Goal: Ask a question

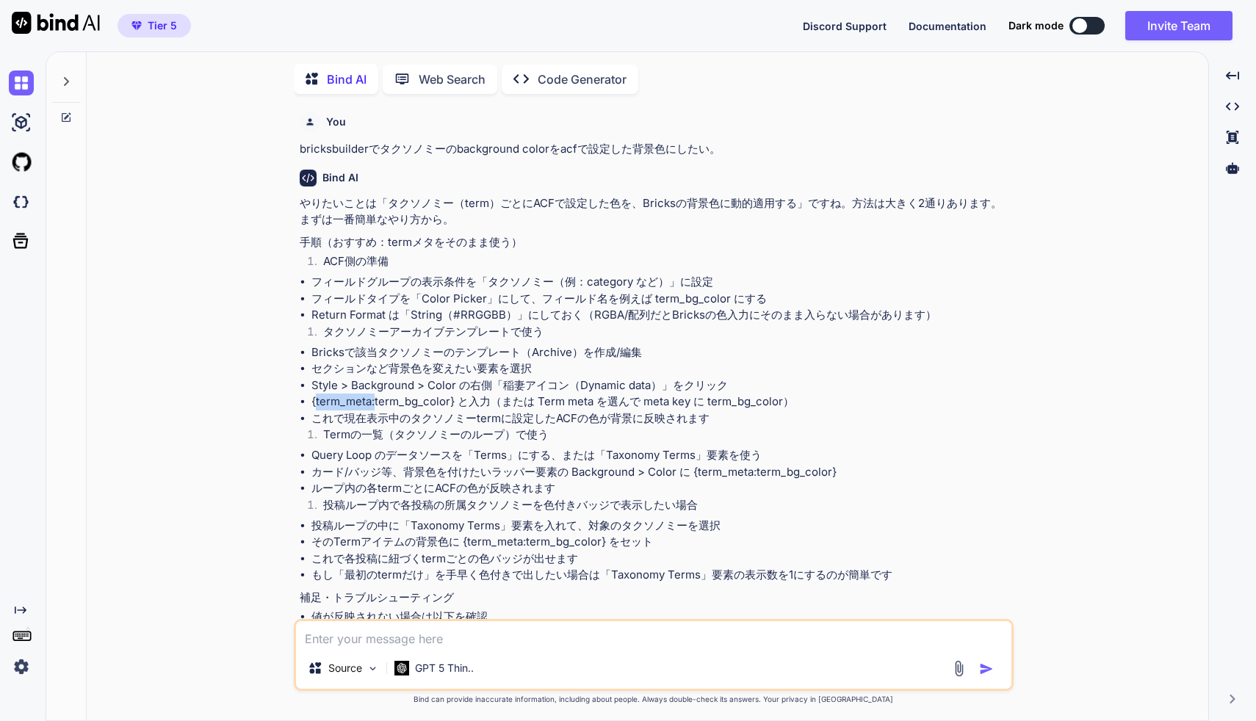
scroll to position [203, 0]
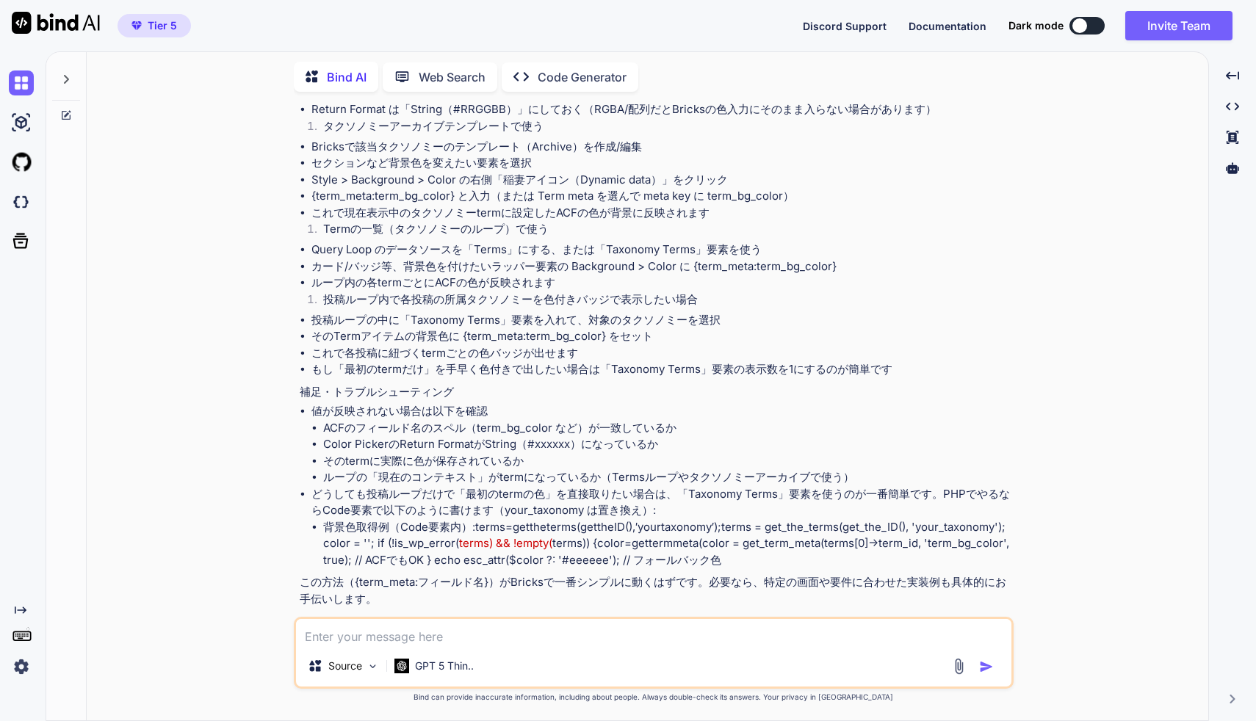
click at [67, 73] on icon at bounding box center [66, 79] width 12 height 12
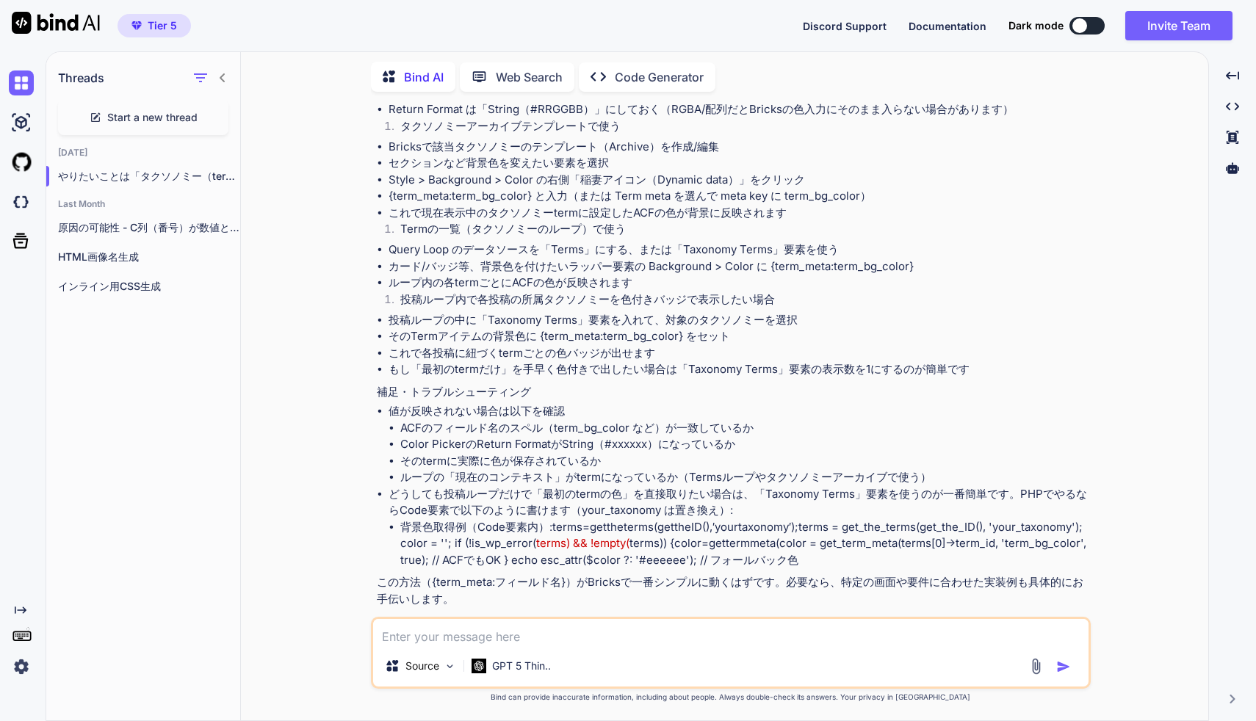
click at [137, 117] on span "Start a new thread" at bounding box center [152, 117] width 90 height 15
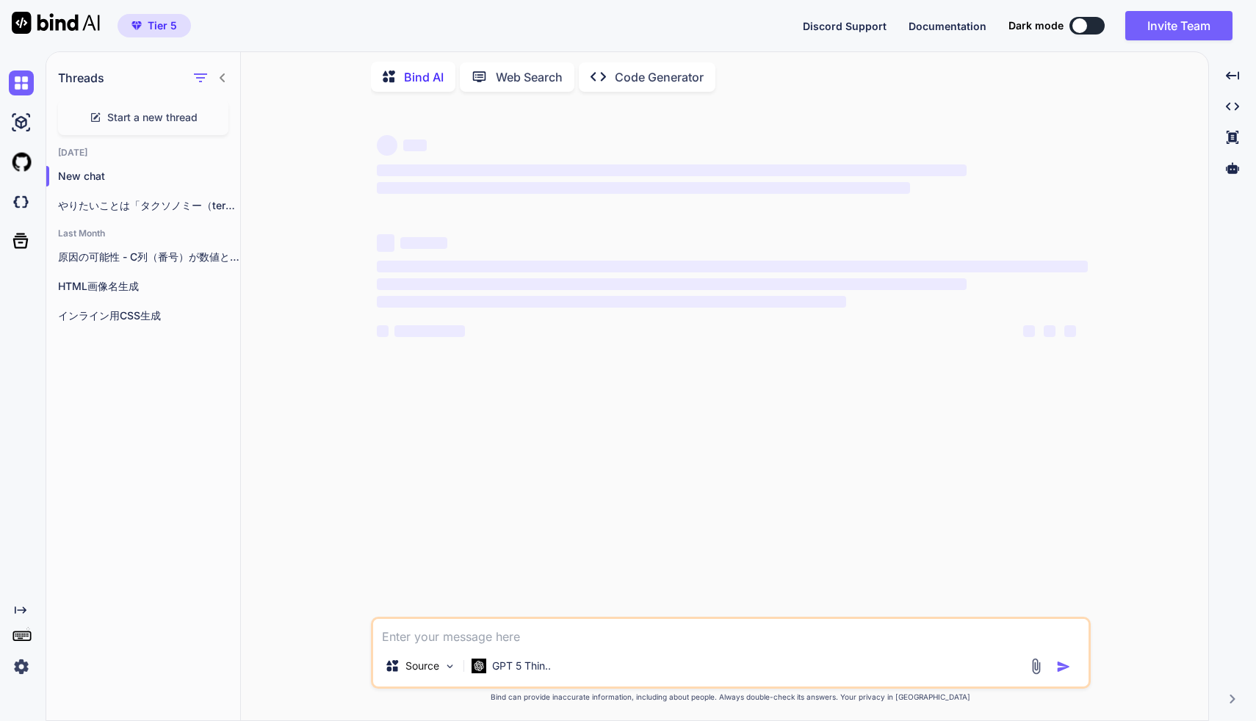
type textarea "x"
click at [460, 627] on textarea at bounding box center [730, 632] width 715 height 26
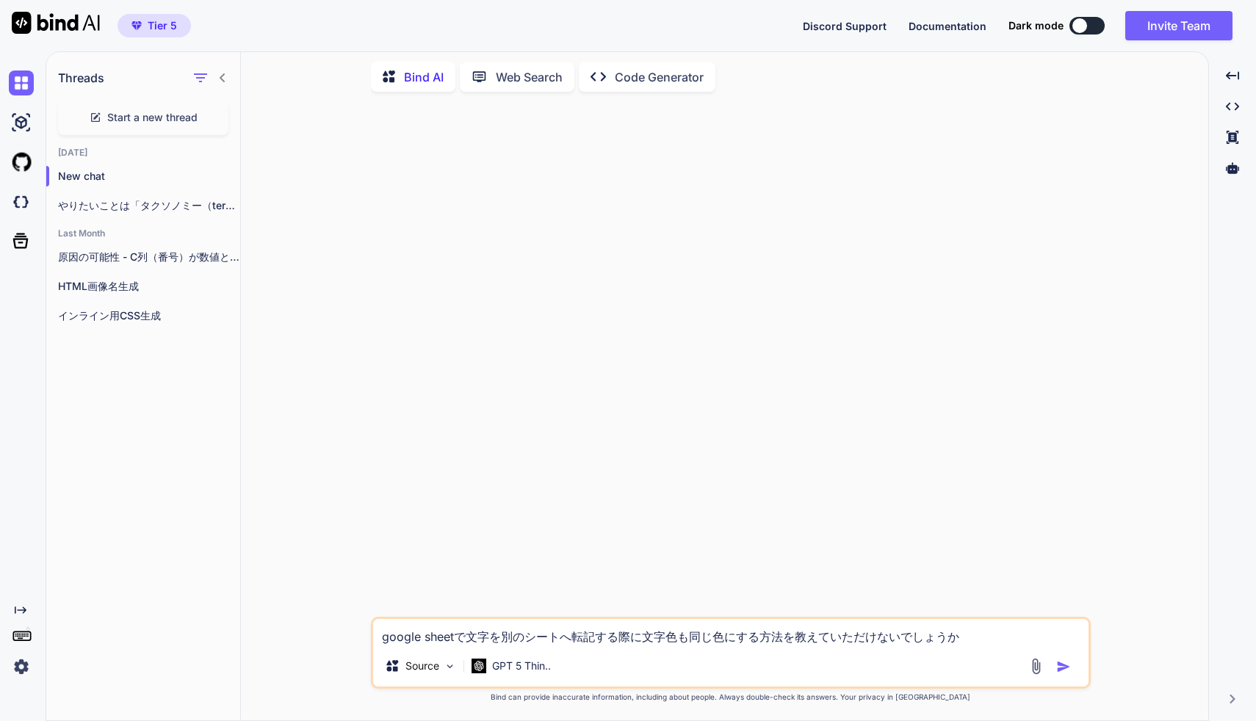
type textarea "google sheetで文字を別のシートへ転記する際に文字色も同じ色にする方法を教えてください。"
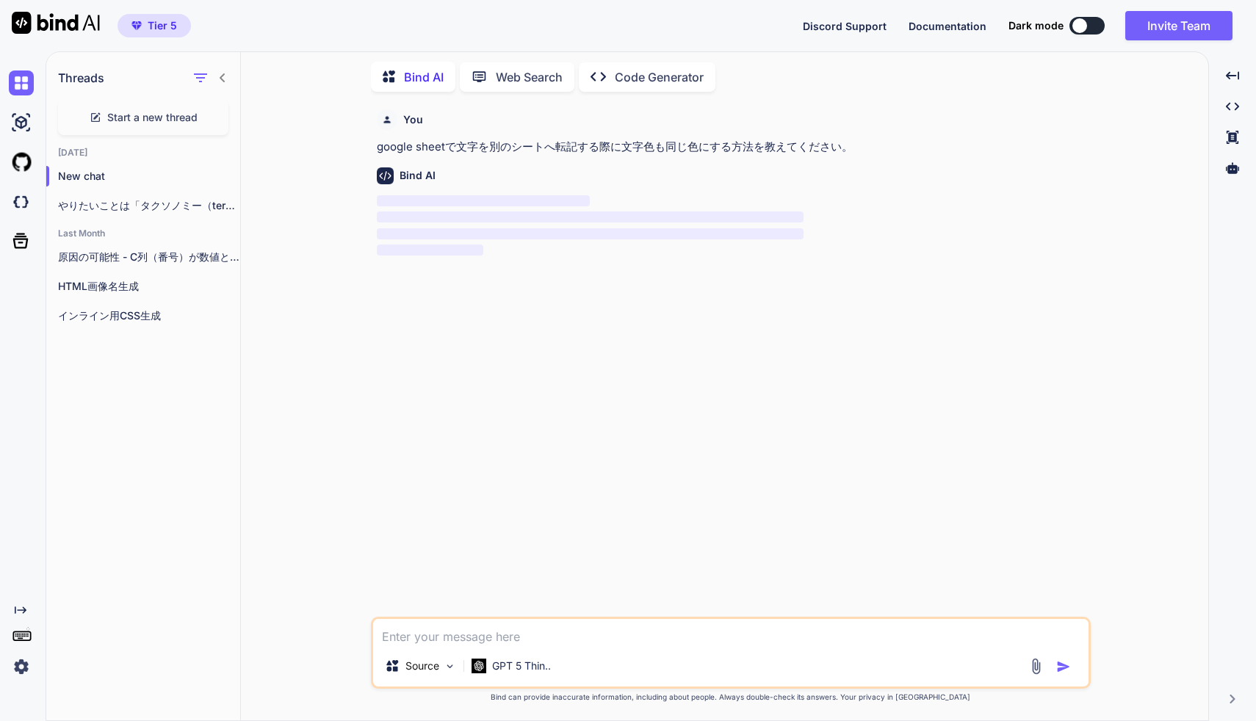
click at [734, 137] on div "You google sheetで文字を別のシートへ転記する際に文字色も同じ色にする方法を教えてください。" at bounding box center [732, 130] width 711 height 52
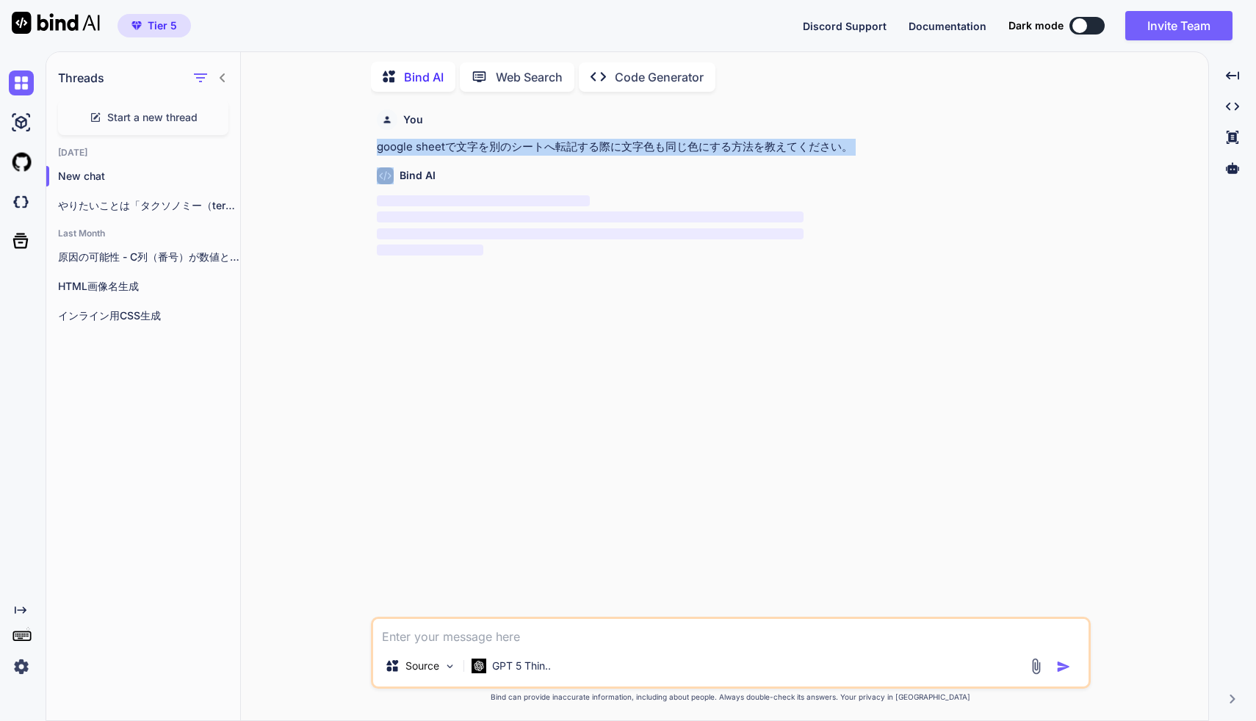
click at [734, 137] on div "You google sheetで文字を別のシートへ転記する際に文字色も同じ色にする方法を教えてください。" at bounding box center [732, 130] width 711 height 52
copy p "google sheetで文字を別のシートへ転記する際に文字色も同じ色にする方法を教えてください。"
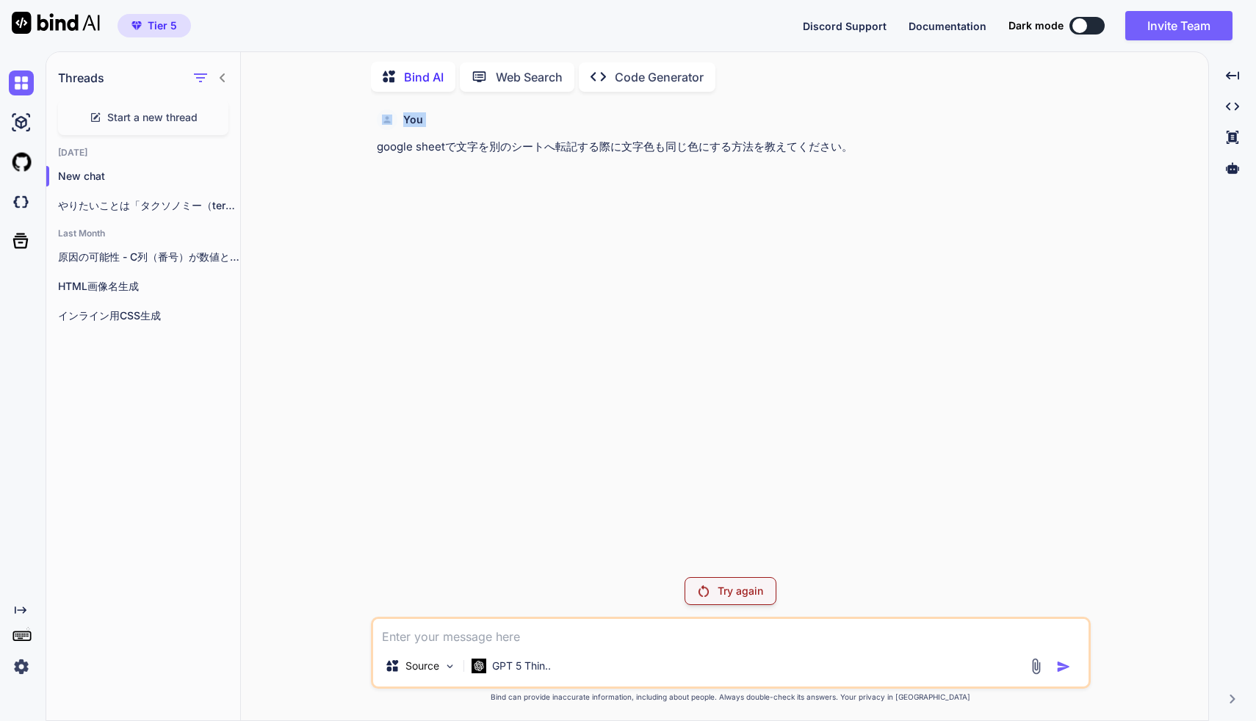
click at [811, 137] on div "You google sheetで文字を別のシートへ転記する際に文字色も同じ色にする方法を教えてください。" at bounding box center [732, 130] width 711 height 52
click at [734, 585] on p "Try again" at bounding box center [740, 591] width 46 height 15
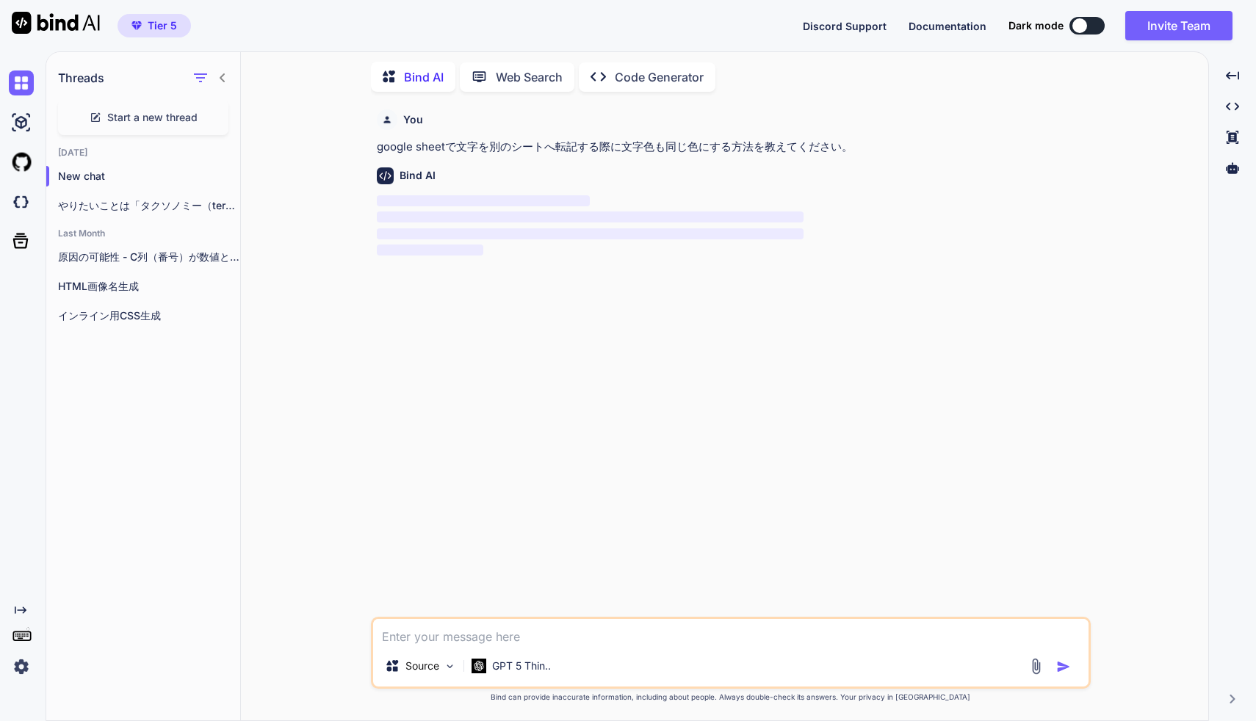
click at [679, 149] on p "google sheetで文字を別のシートへ転記する際に文字色も同じ色にする方法を教えてください。" at bounding box center [732, 147] width 711 height 17
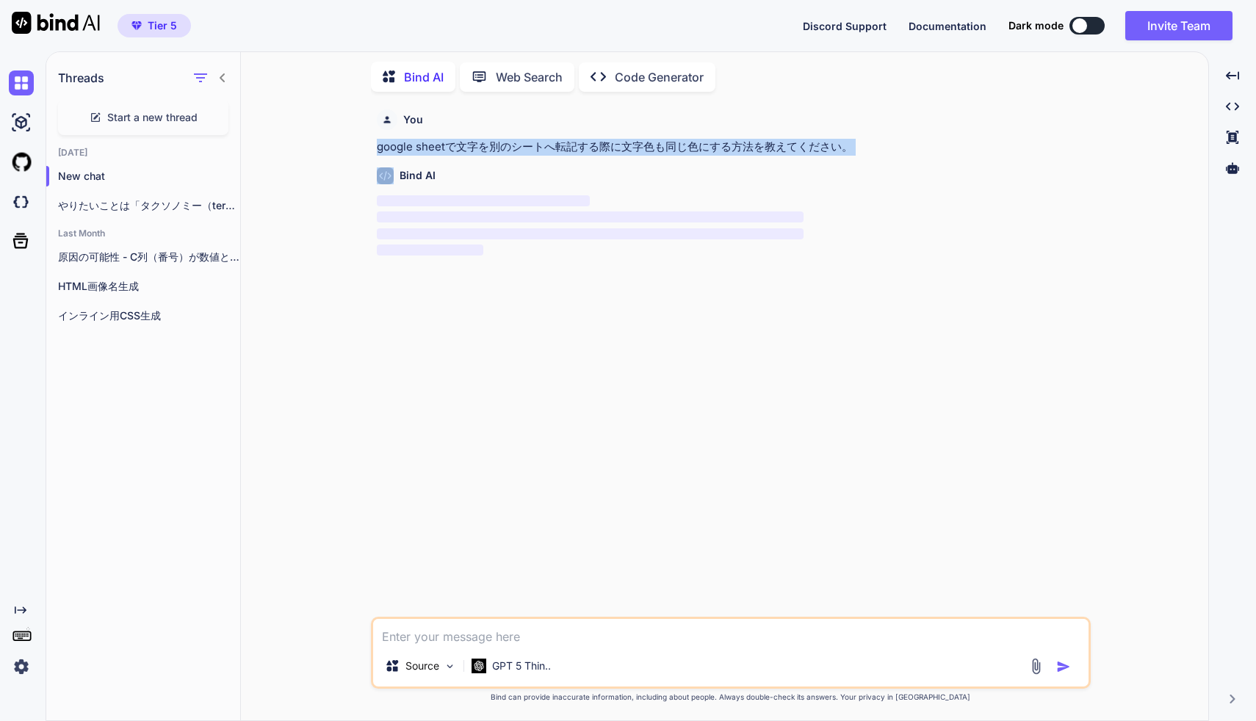
click at [679, 149] on p "google sheetで文字を別のシートへ転記する際に文字色も同じ色にする方法を教えてください。" at bounding box center [732, 147] width 711 height 17
copy p "google sheetで文字を別のシートへ転記する際に文字色も同じ色にする方法を教えてください。"
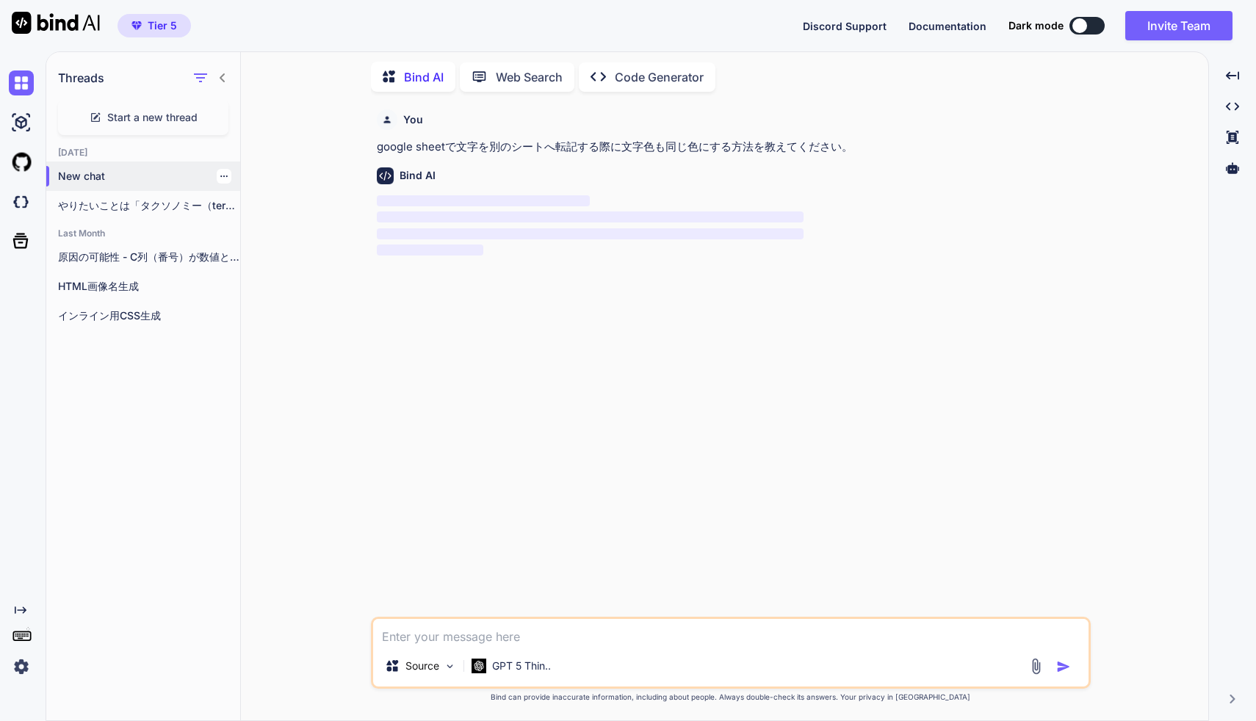
click at [123, 176] on p "New chat" at bounding box center [149, 176] width 182 height 15
click at [143, 174] on p "New chat" at bounding box center [149, 176] width 182 height 15
click at [157, 106] on div "Start a new thread" at bounding box center [143, 117] width 170 height 35
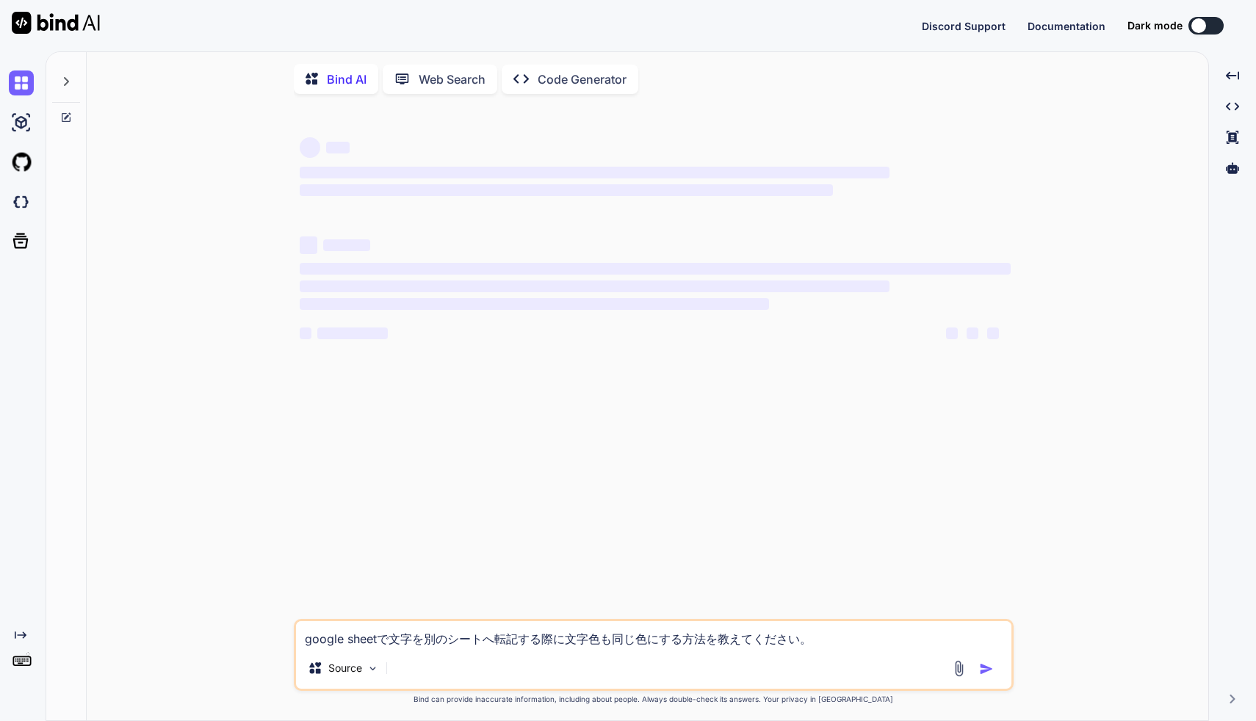
type textarea "x"
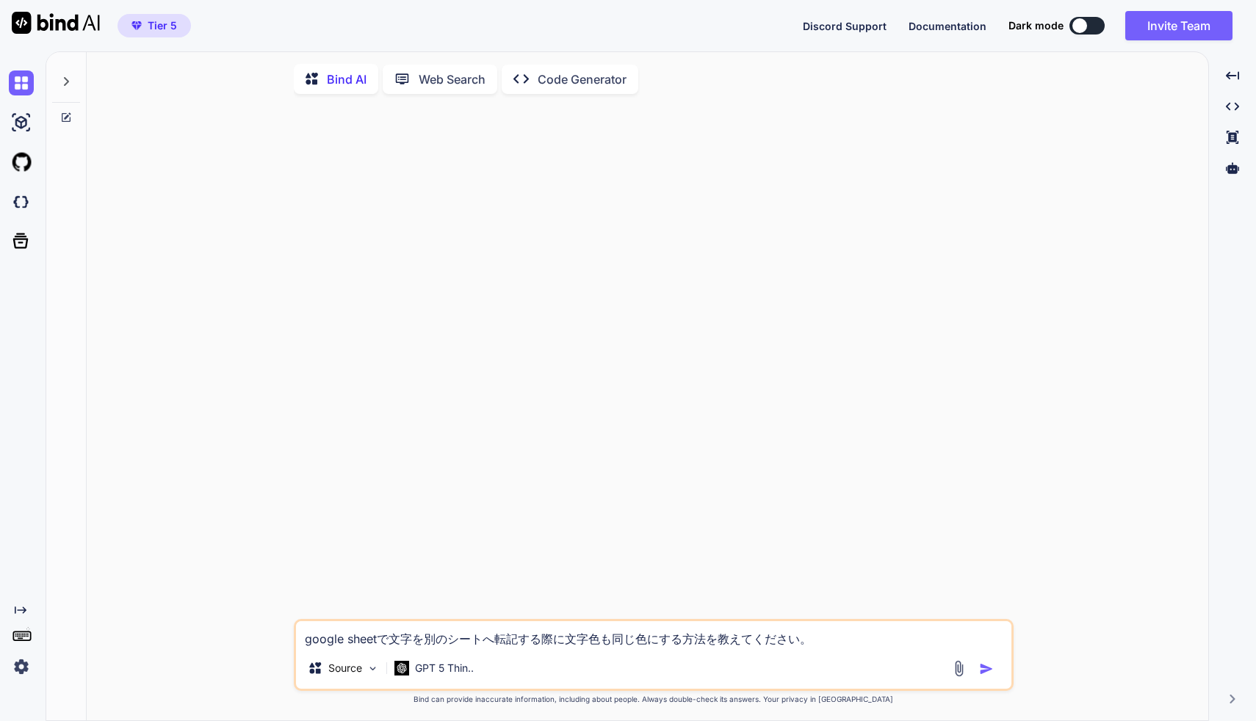
click at [396, 637] on textarea "google sheetで文字を別のシートへ転記する際に文字色も同じ色にする方法を教えてください。" at bounding box center [653, 634] width 715 height 26
paste textarea "Google Sheetで「設計・ID入力」、「営業入力」、「監督入力」のシートに記入した値を「全体工程」のシートに転記するように関数で設定しています。 「設…"
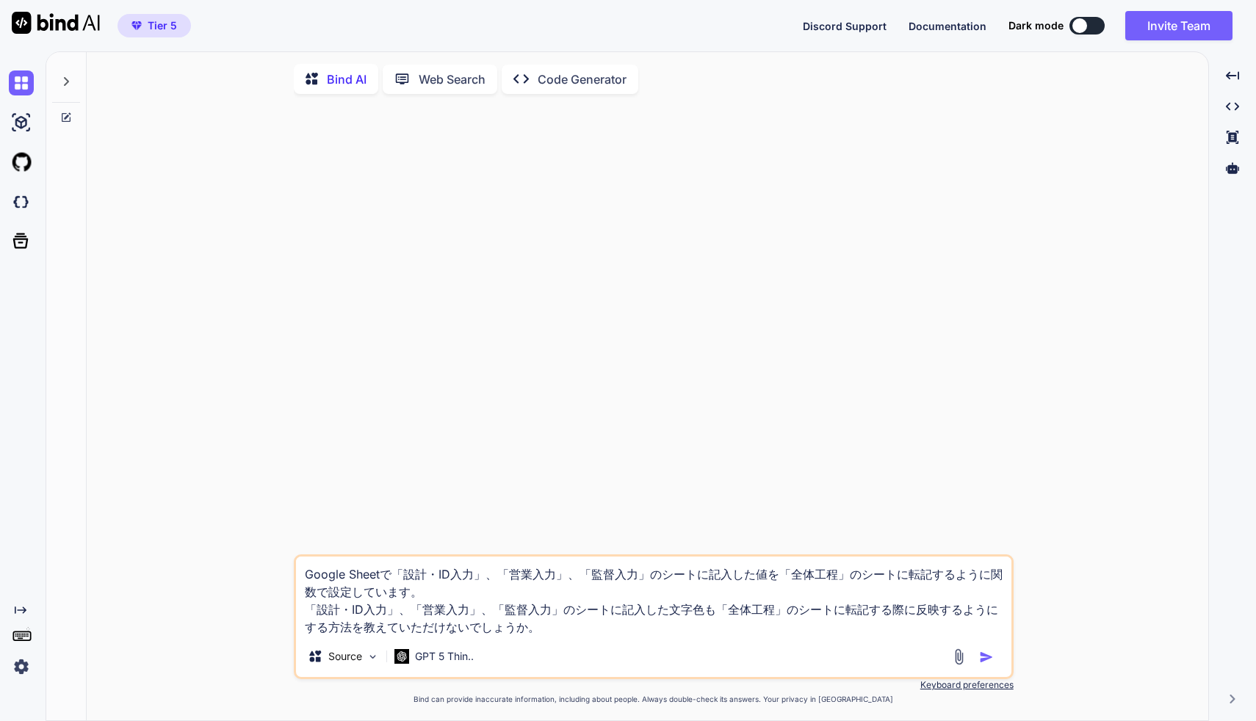
type textarea "Google Sheetで「設計・ID入力」、「営業入力」、「監督入力」のシートに記入した値を「全体工程」のシートに転記するように関数で設定しています。 「設…"
click at [985, 659] on img "button" at bounding box center [986, 657] width 15 height 15
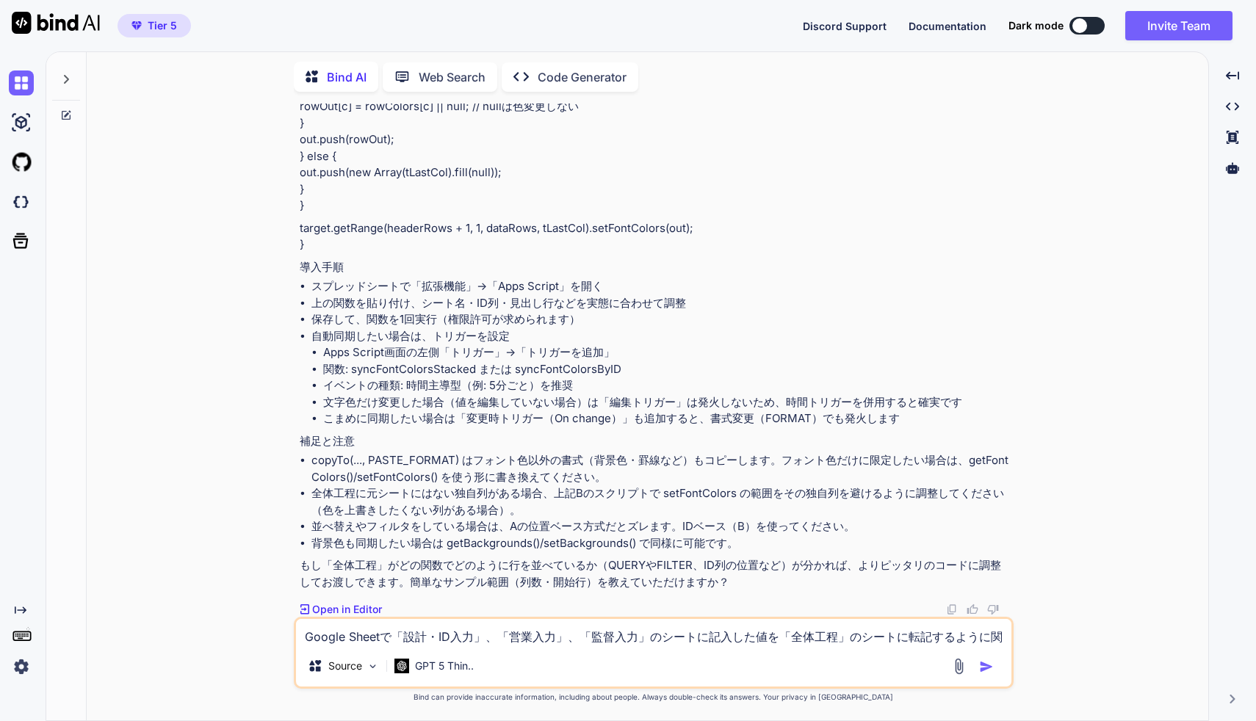
scroll to position [1697, 0]
click at [373, 631] on textarea "Google Sheetで「設計・ID入力」、「営業入力」、「監督入力」のシートに記入した値を「全体工程」のシートに転記するように関数で設定しています。 「設…" at bounding box center [653, 632] width 715 height 26
type textarea "App scriptで導入する場合に"
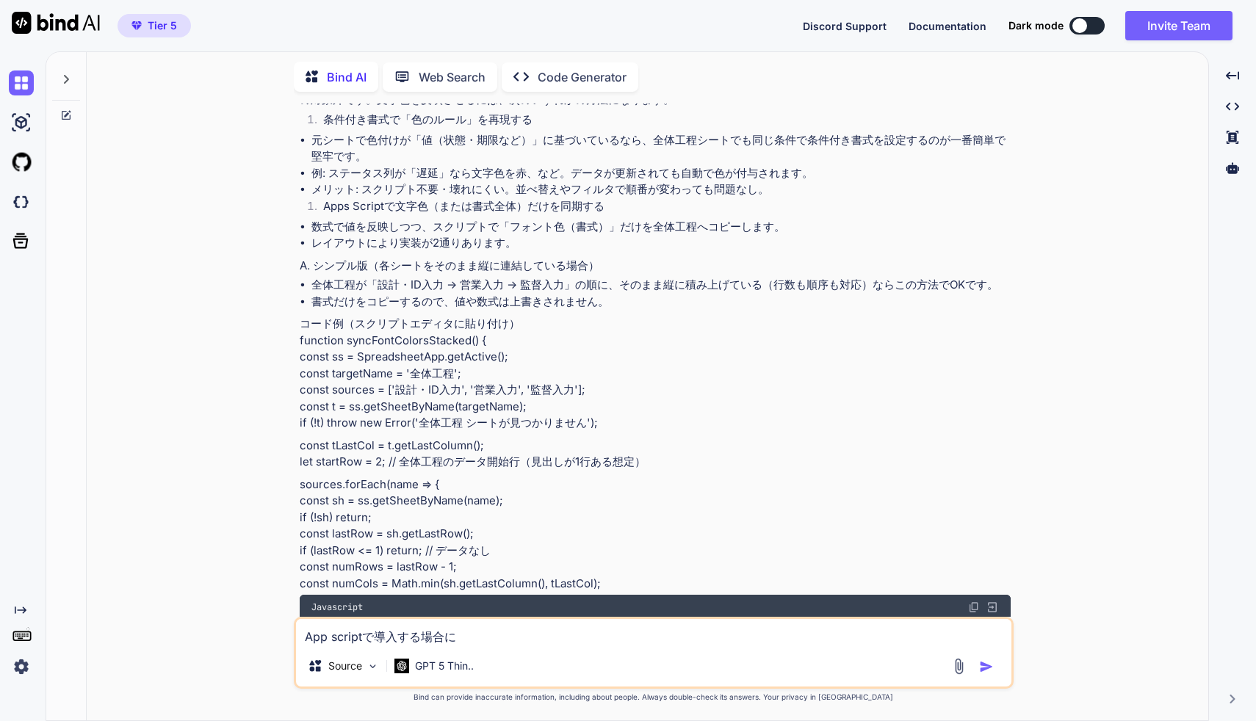
scroll to position [0, 0]
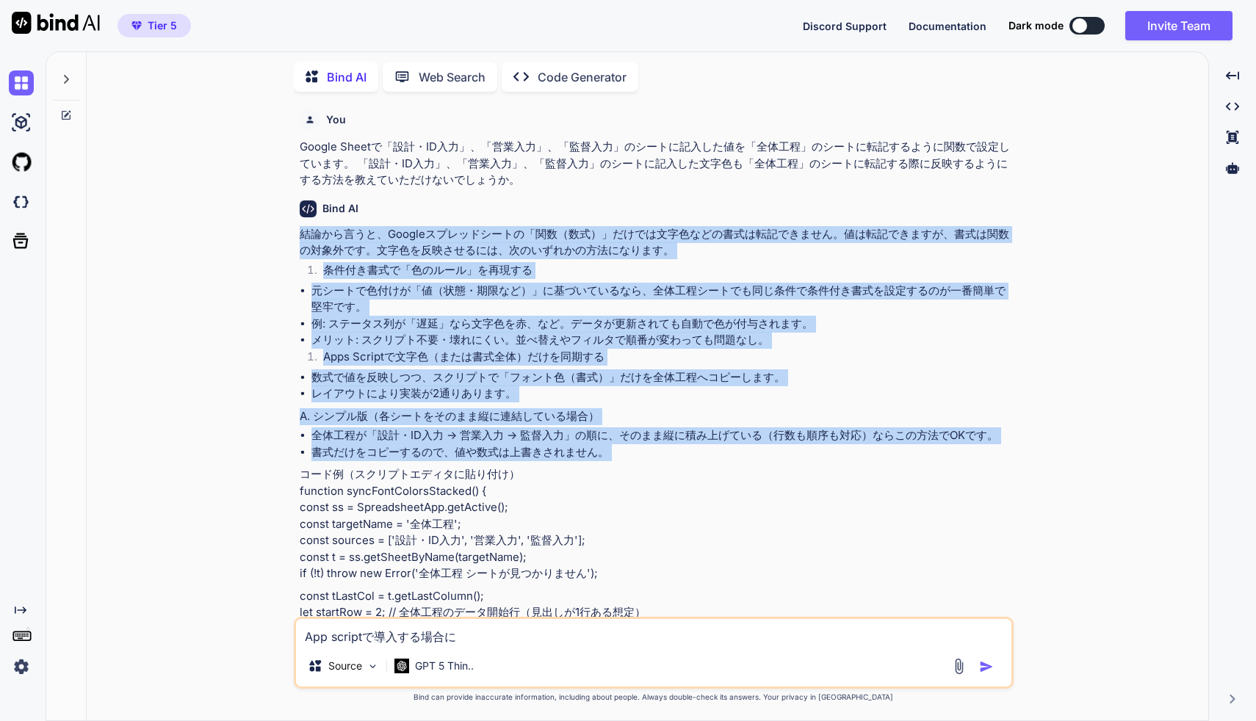
drag, startPoint x: 299, startPoint y: 235, endPoint x: 291, endPoint y: 470, distance: 235.1
click at [291, 470] on div "You Google Sheetで「設計・ID入力」、「営業入力」、「監督入力」のシートに記入した値を「全体工程」のシートに転記するように関数で設定しています…" at bounding box center [653, 412] width 1110 height 617
click at [805, 278] on li "条件付き書式で「色のルール」を再現する" at bounding box center [660, 272] width 699 height 21
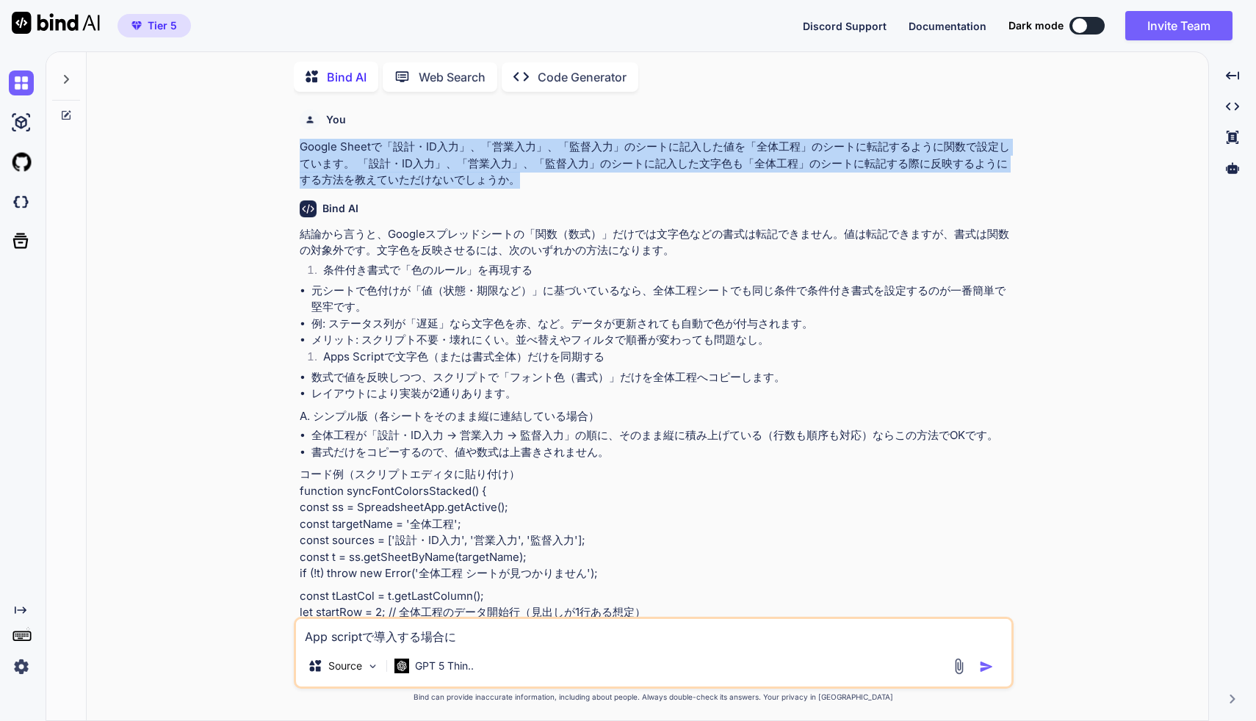
drag, startPoint x: 298, startPoint y: 146, endPoint x: 492, endPoint y: 178, distance: 196.4
click at [492, 178] on div "You Google Sheetで「設計・ID入力」、「営業入力」、「監督入力」のシートに記入した値を「全体工程」のシートに転記するように関数で設定しています…" at bounding box center [655, 360] width 717 height 513
